Goal: Complete application form

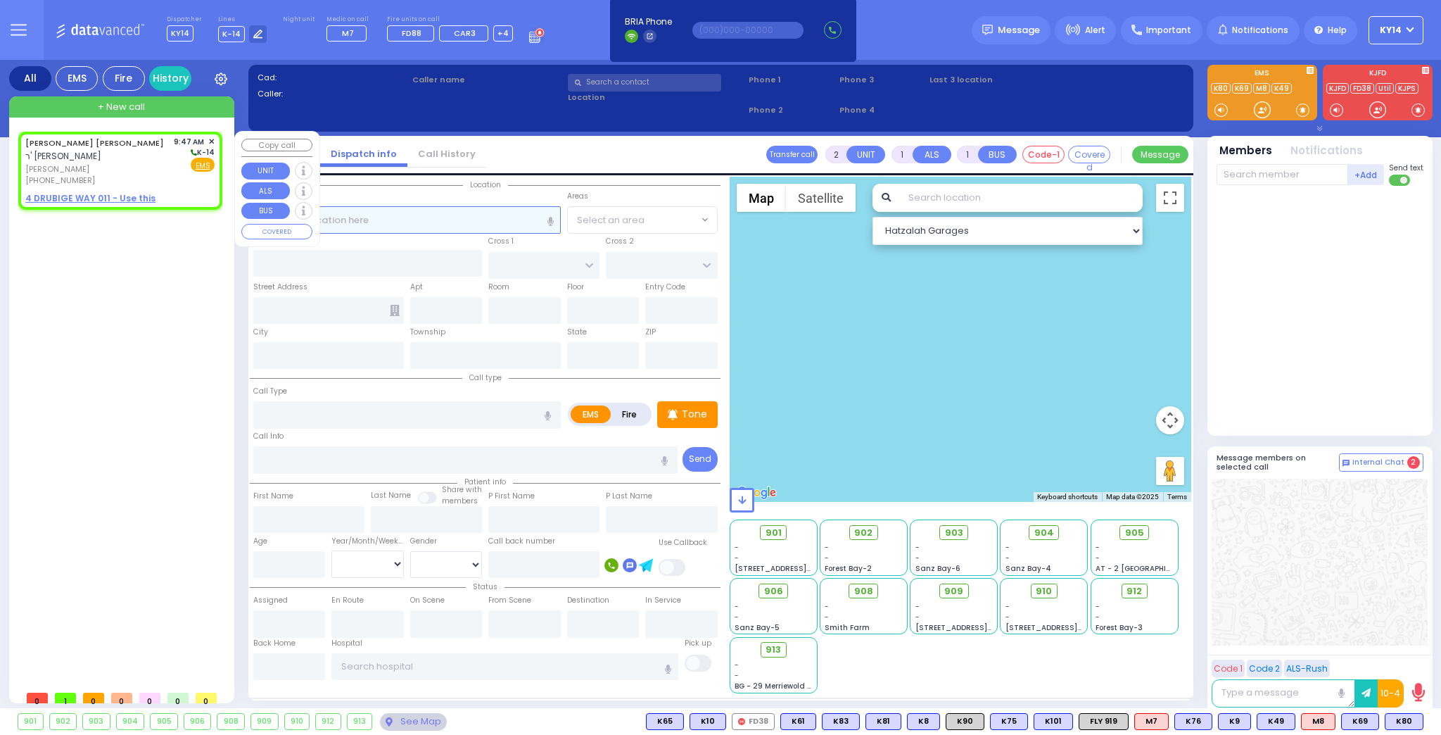
select select
radio input "true"
type input "[PERSON_NAME] YIDA"
type input "[PERSON_NAME]"
select select
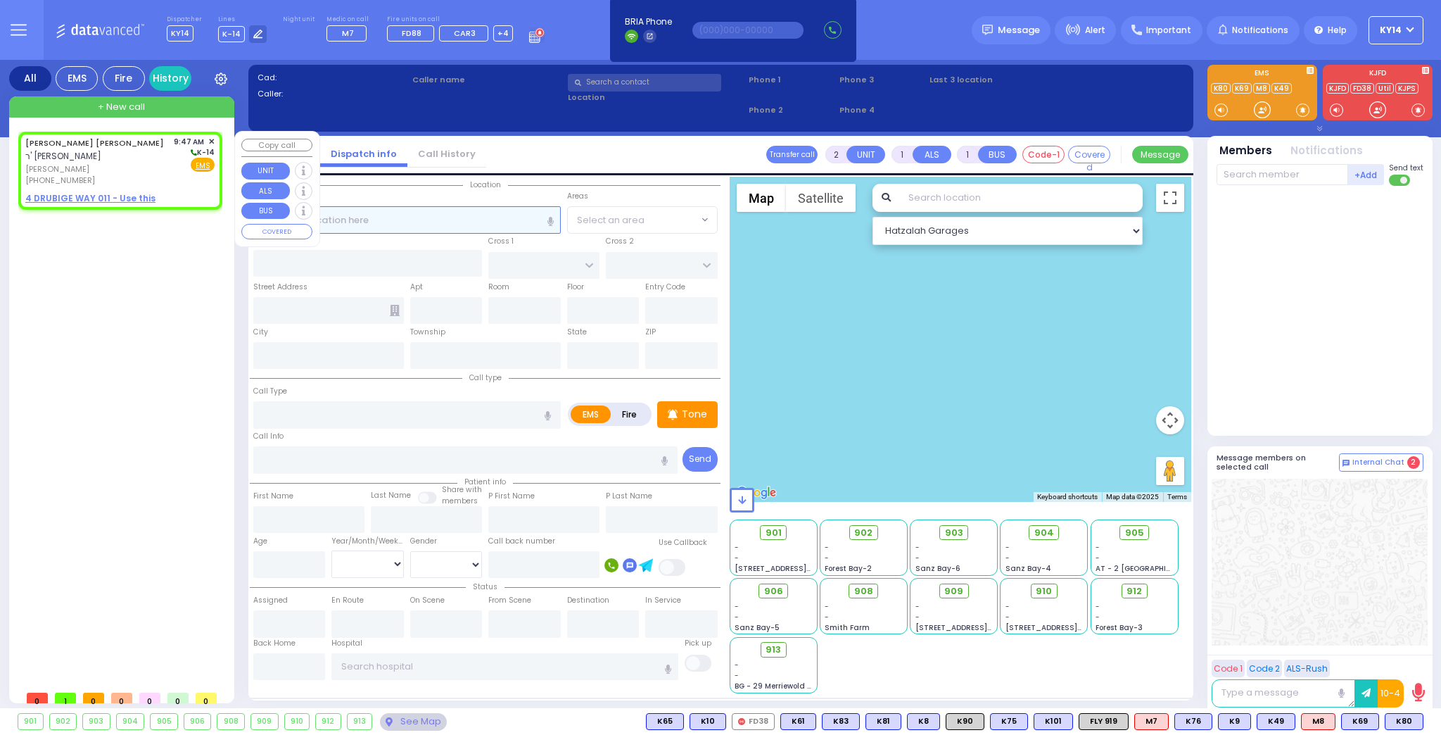
type input "09:47"
select select "Hatzalah Garages"
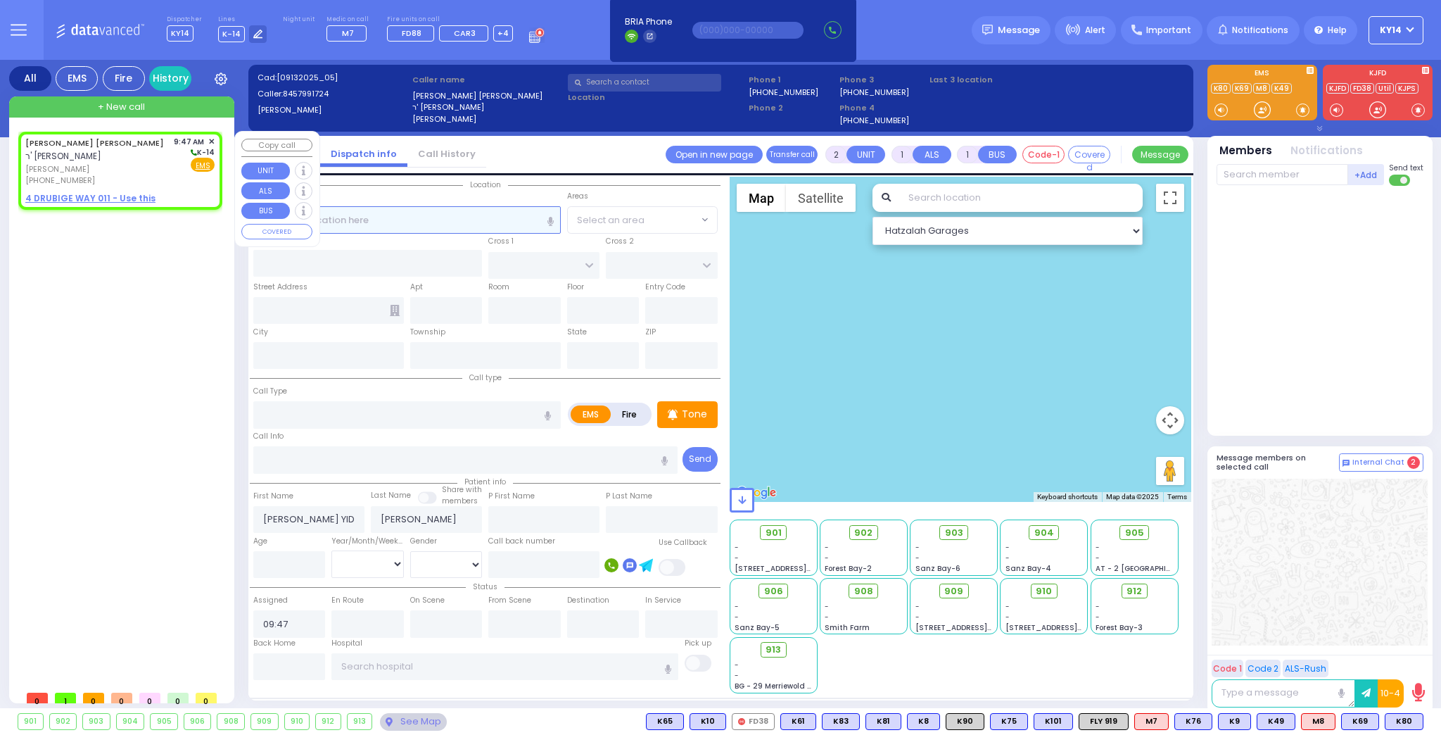
select select
radio input "true"
select select
select select "Hatzalah Garages"
select select
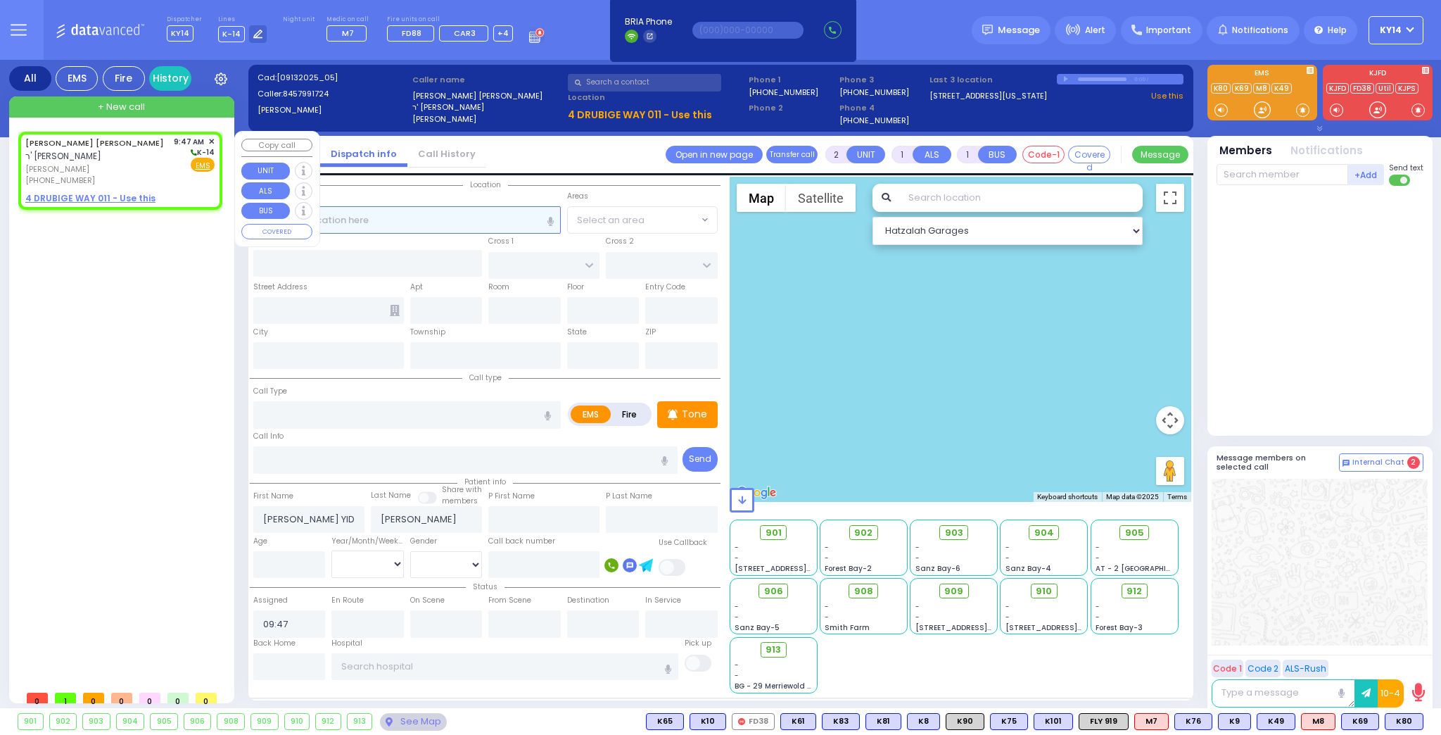
radio input "true"
select select
select select "Hatzalah Garages"
select select
radio input "true"
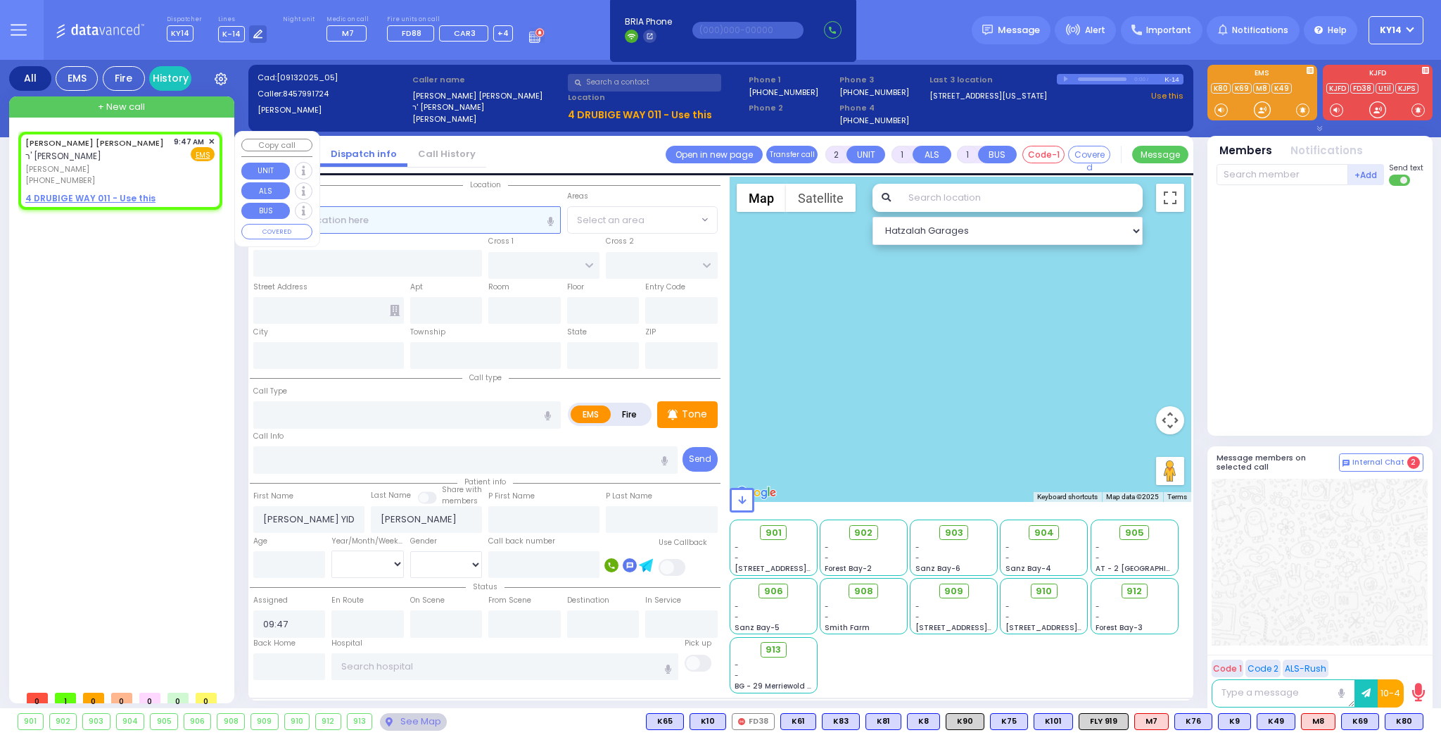
select select
select select "Hatzalah Garages"
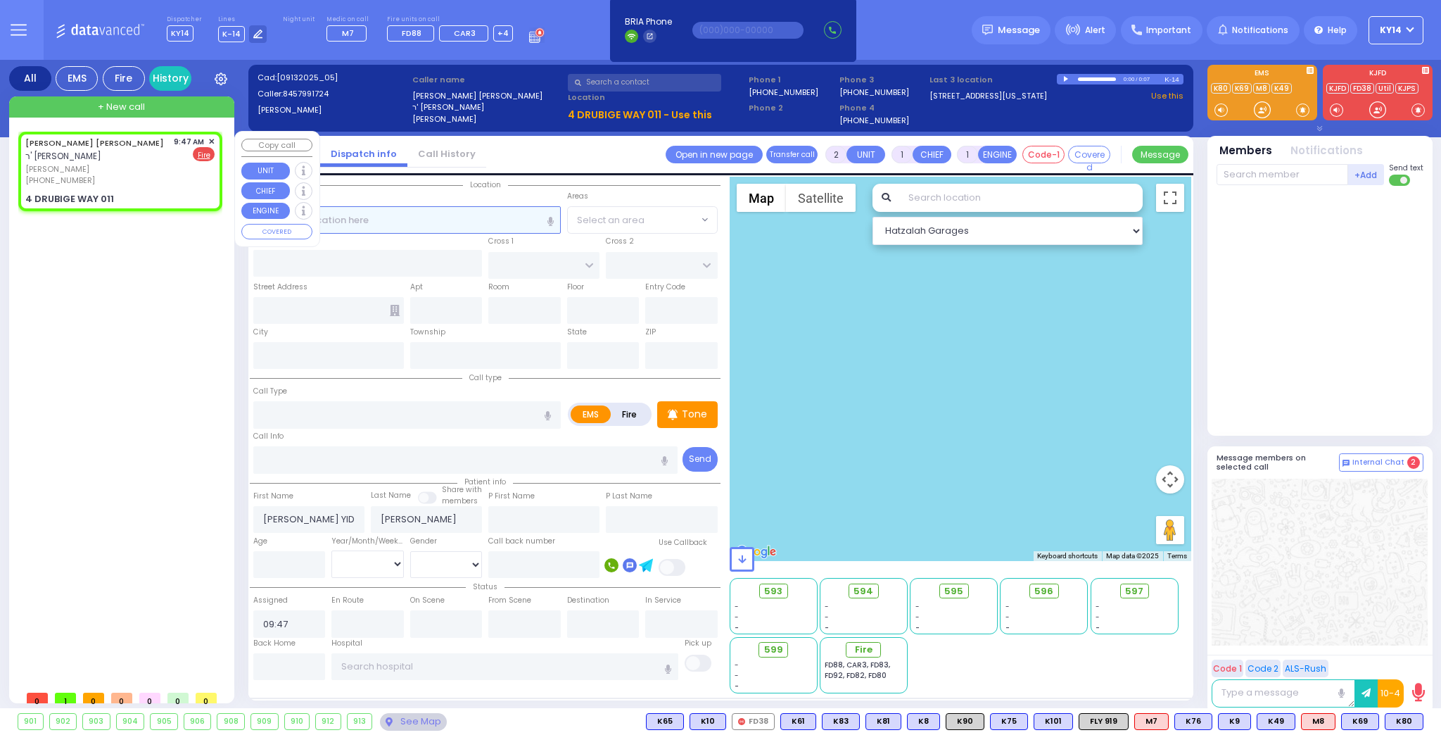
select select
radio input "false"
radio input "true"
select select
select select "Hatzalah Garages"
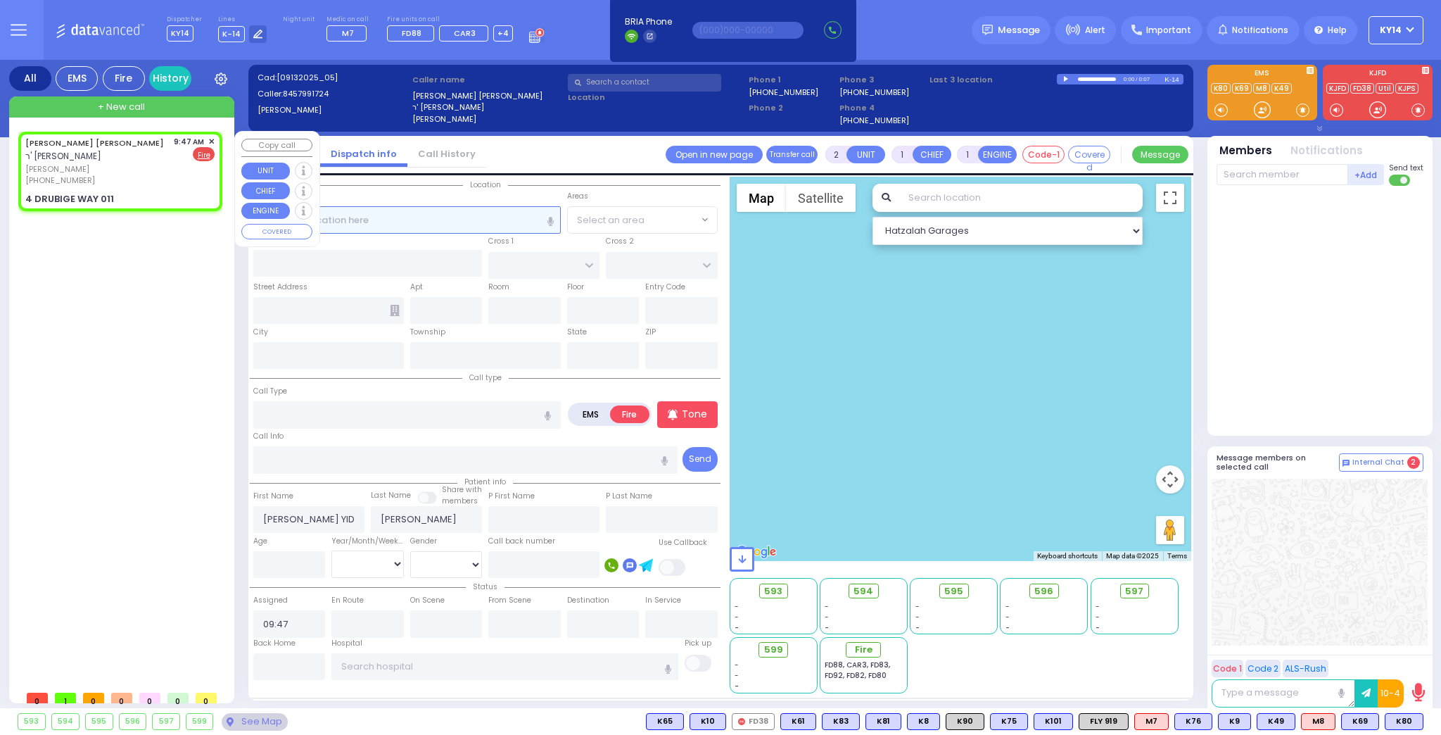
type input "MONROE ST"
type input "[GEOGRAPHIC_DATA]"
type input "4 DRUBIGE WAY"
type input "011"
type input "Monroe"
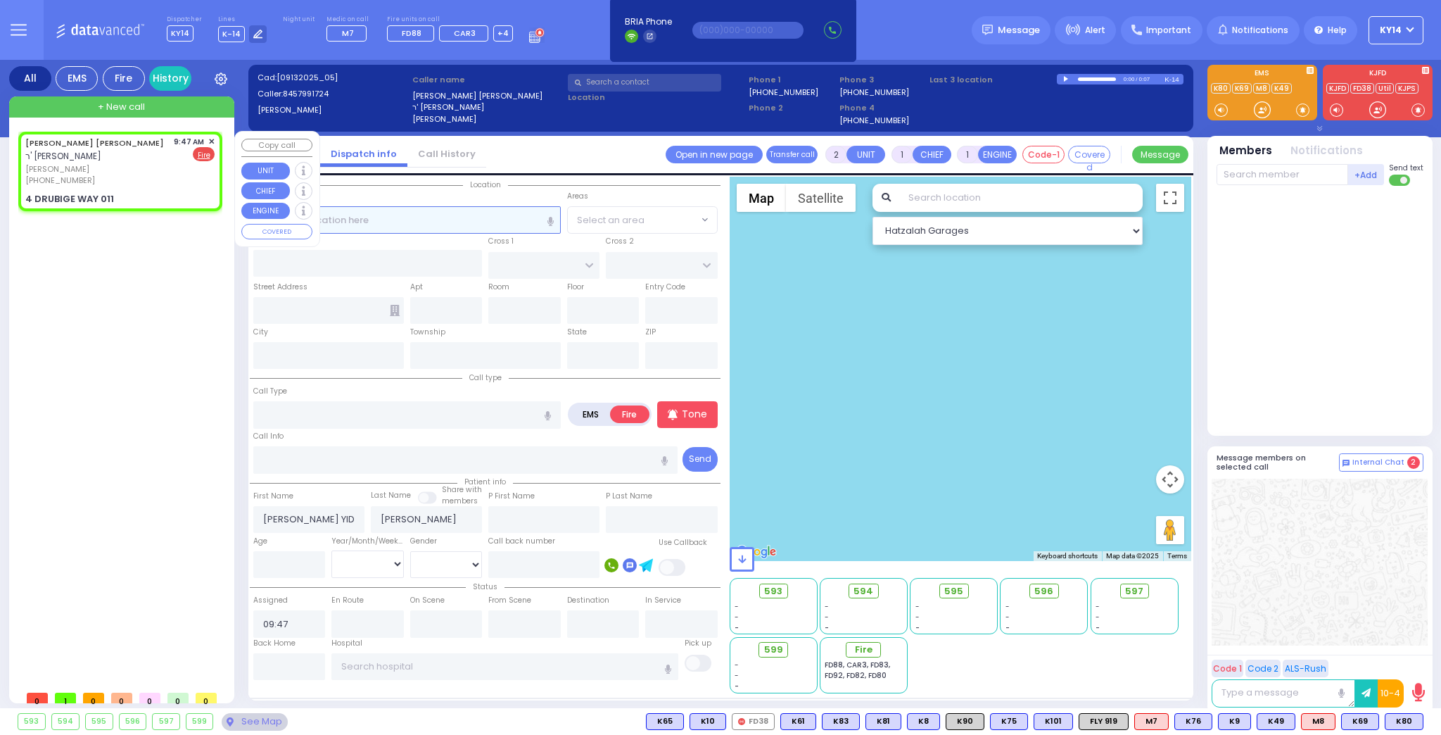
type input "[US_STATE]"
type input "10950"
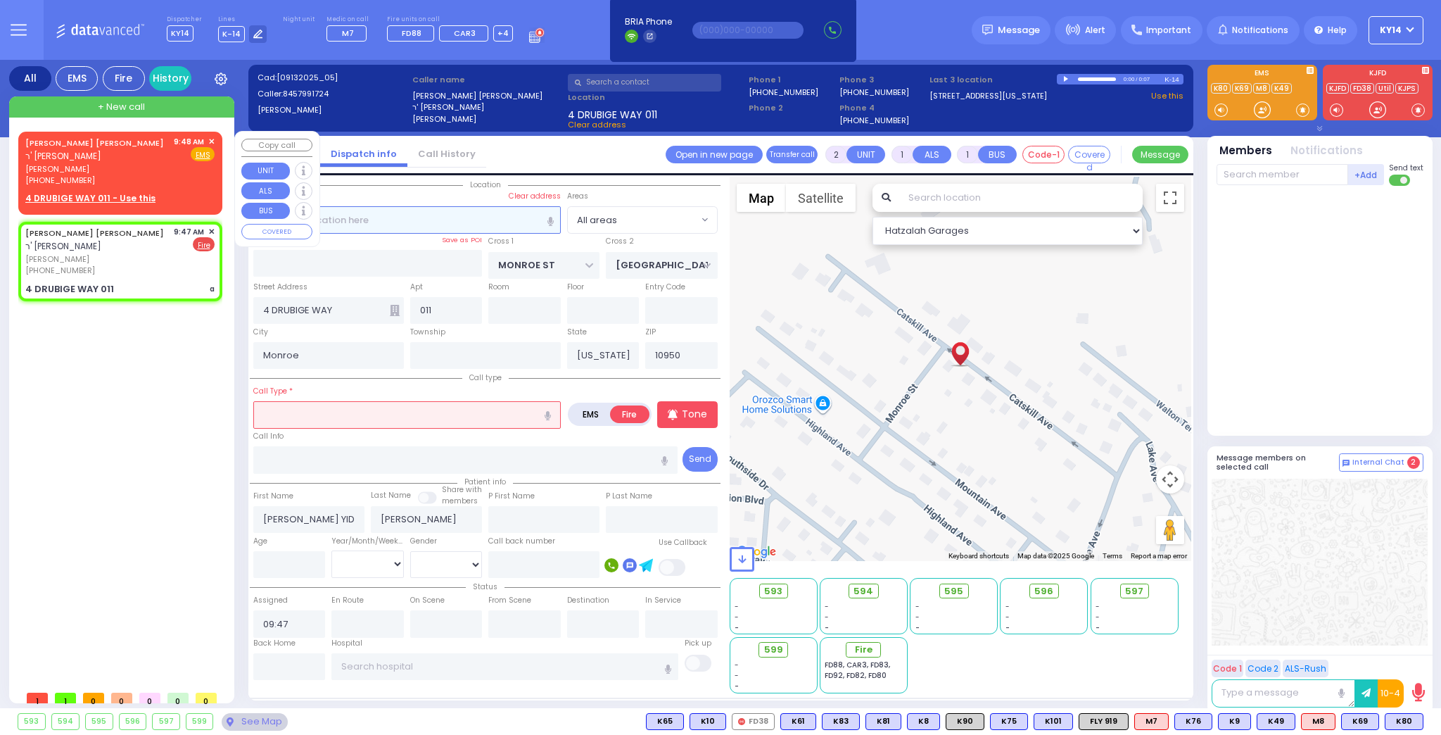
select select
type input "a"
radio input "true"
select select
select select "Hatzalah Garages"
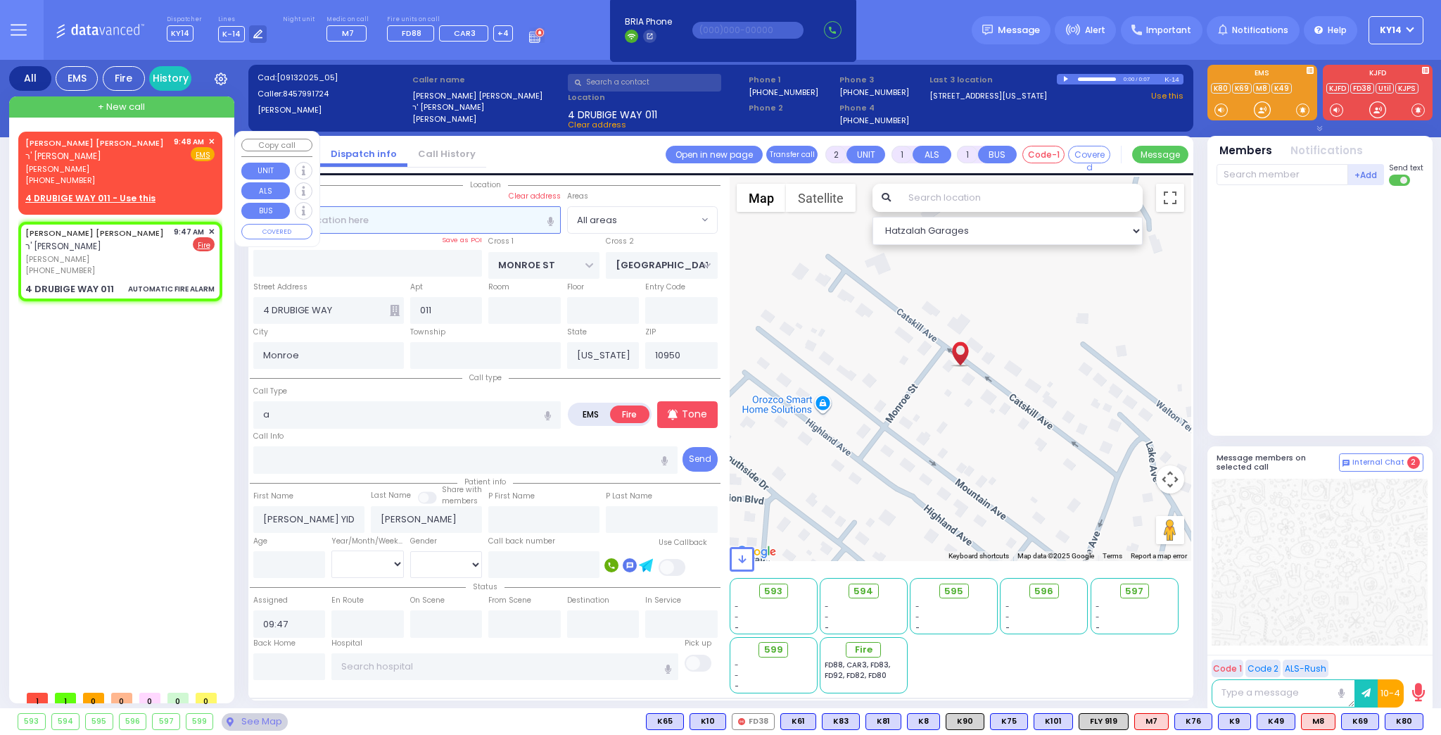
type input "3"
select select
type input "AUTOMATIC FIRE ALARM"
radio input "true"
select select
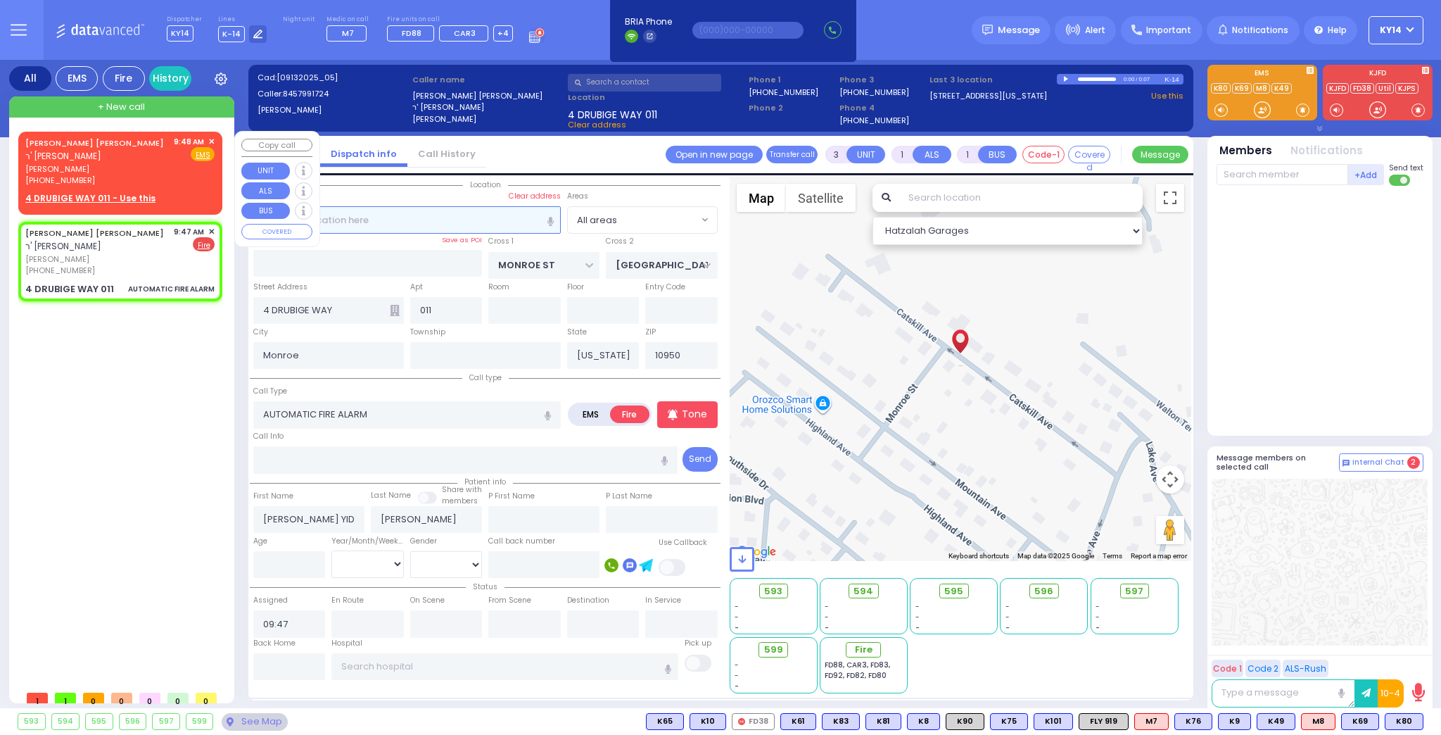
select select "Hatzalah Garages"
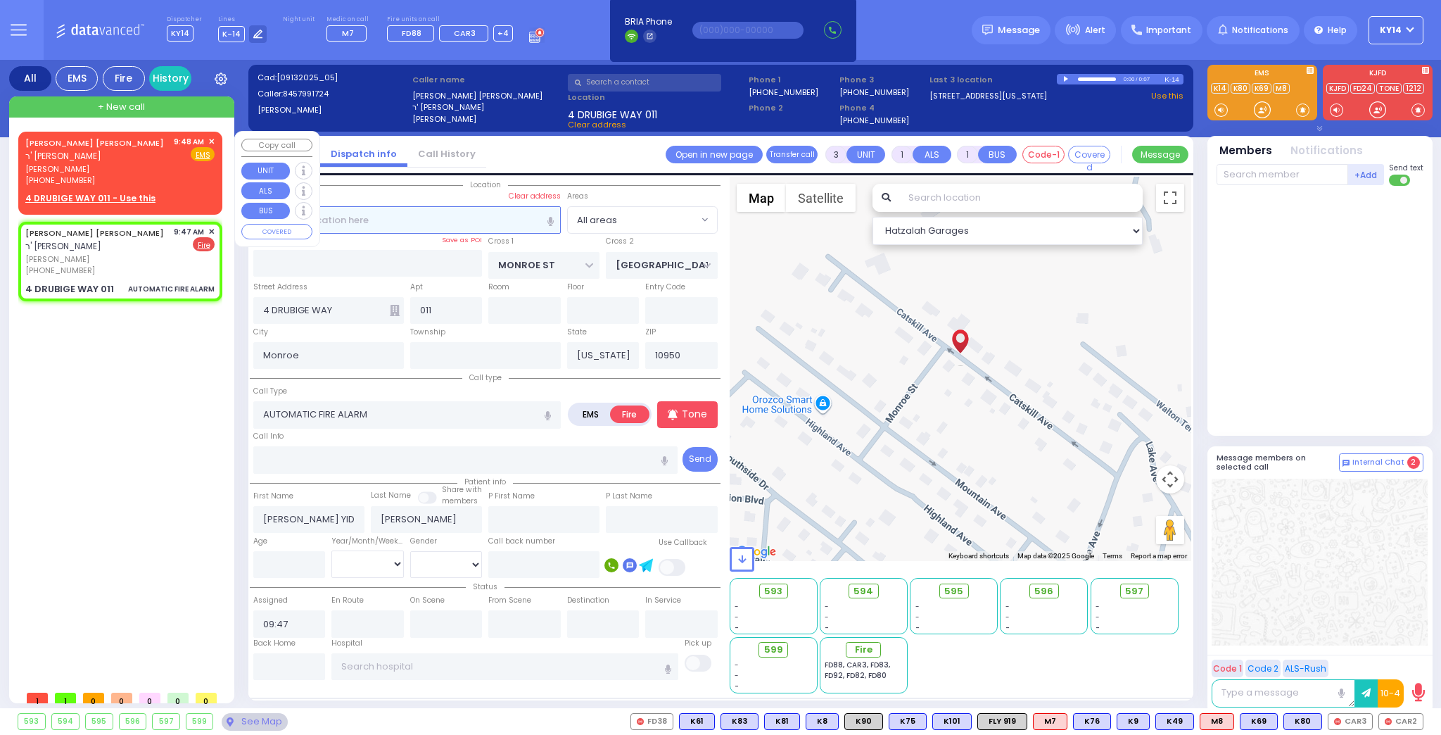
select select
radio input "true"
select select
select select "Hatzalah Garages"
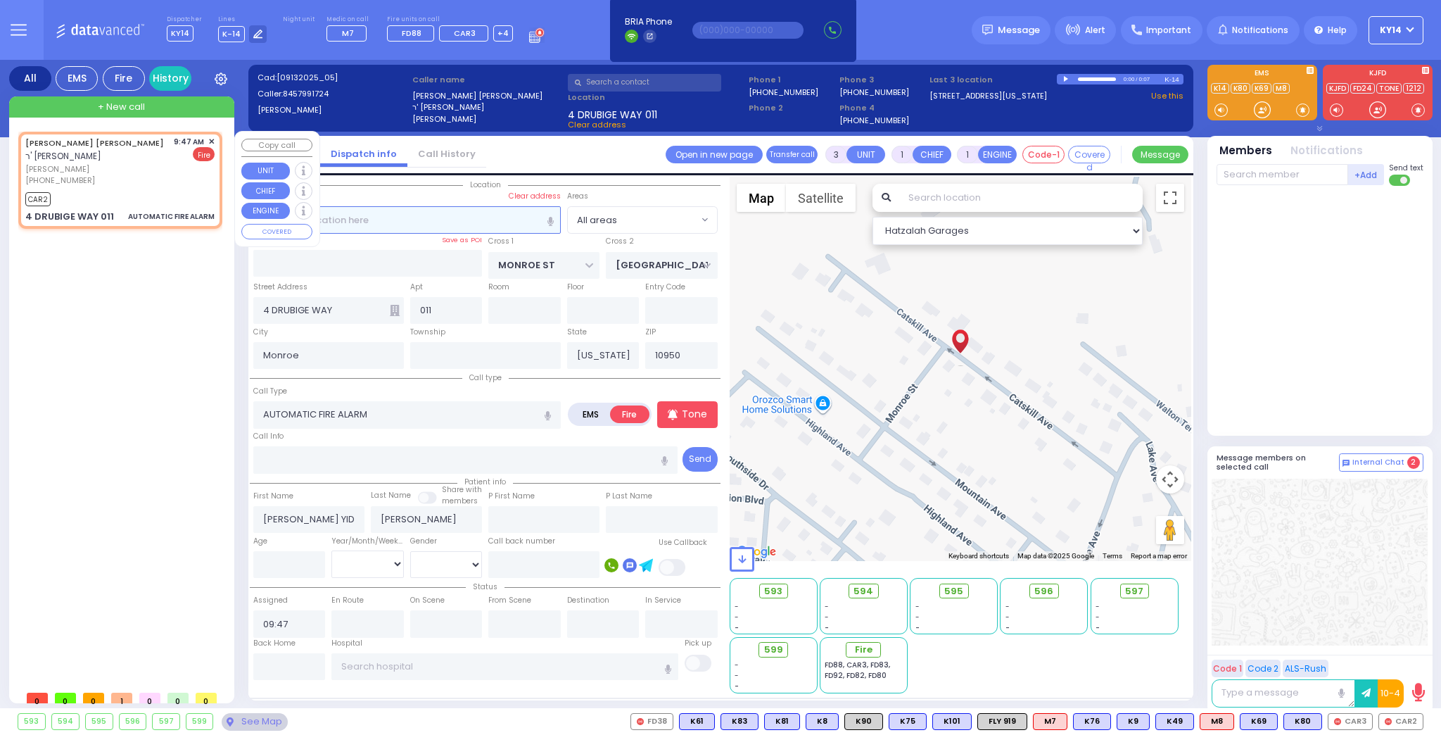
select select
radio input "true"
select select
type input "09:49"
select select "Hatzalah Garages"
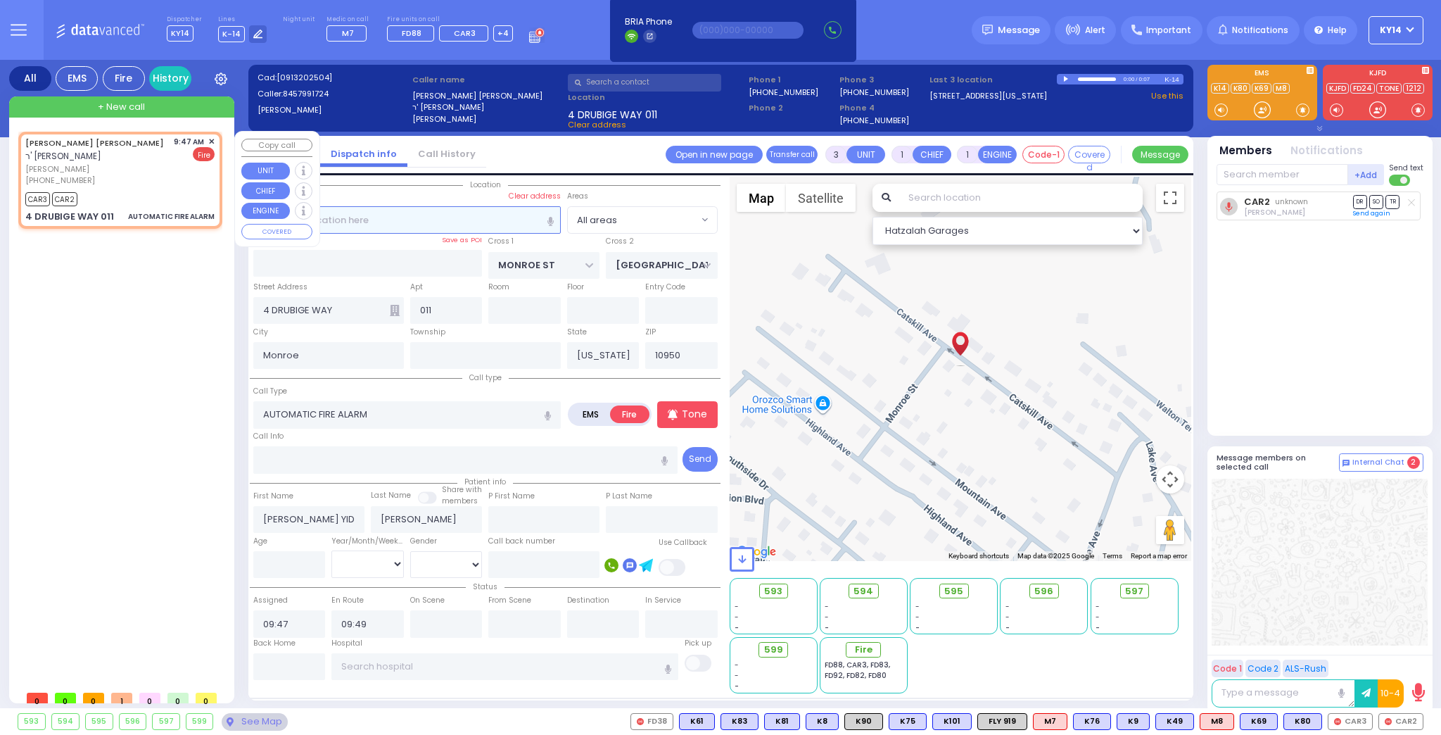
select select
radio input "true"
select select
select select "Hatzalah Garages"
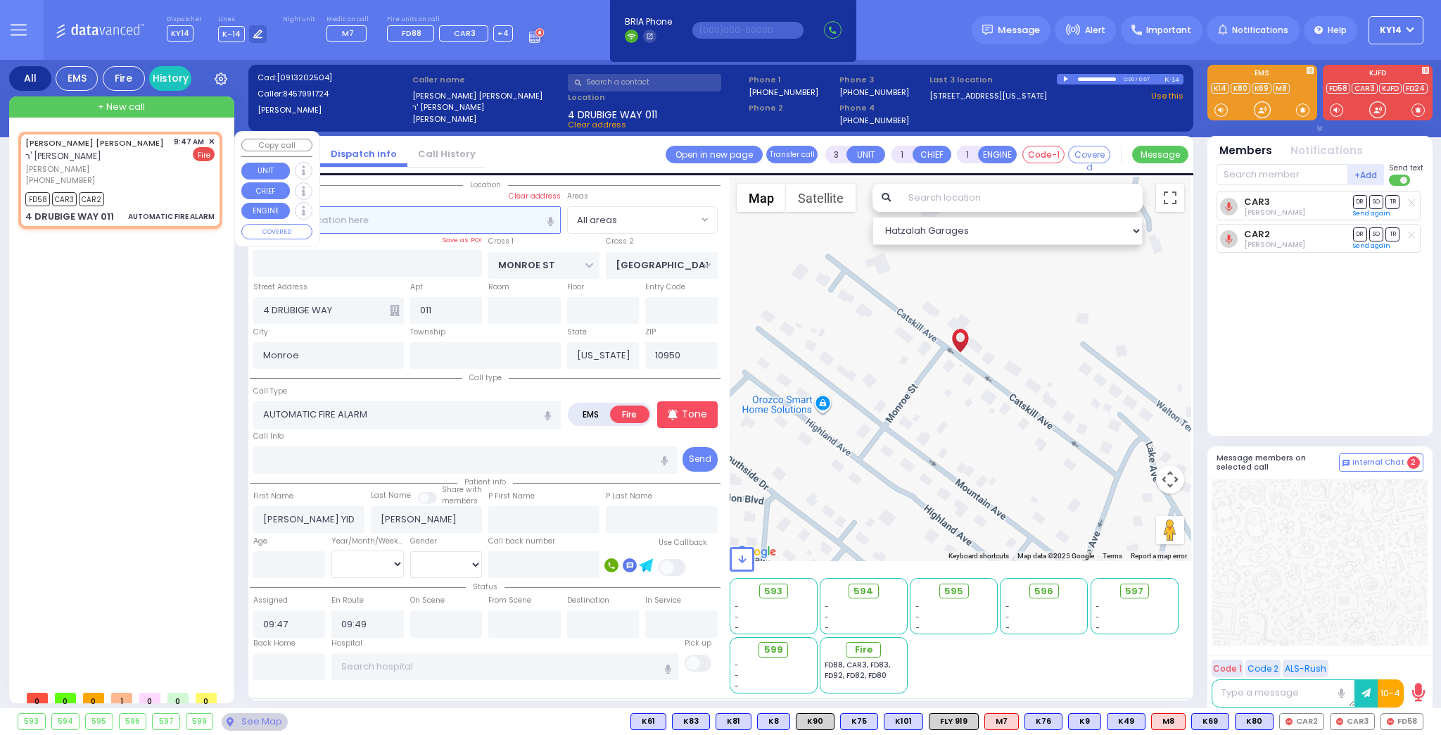
select select
radio input "true"
select select
select select "Hatzalah Garages"
